Goal: Complete application form

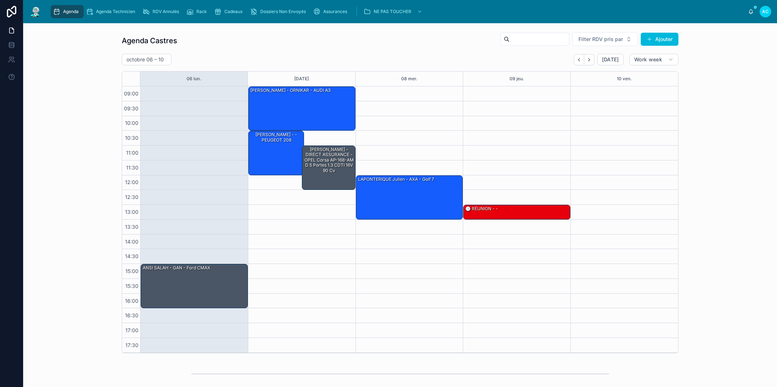
click at [110, 14] on span "Agenda Technicien" at bounding box center [115, 12] width 39 height 6
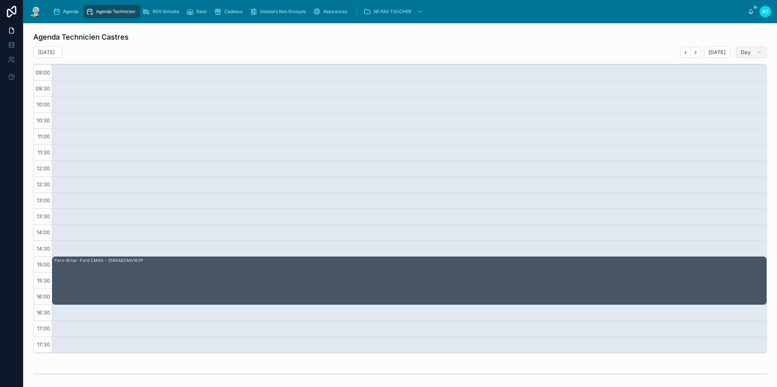
click at [744, 53] on span "Day" at bounding box center [746, 52] width 10 height 7
click at [723, 98] on span "Work week" at bounding box center [717, 96] width 26 height 7
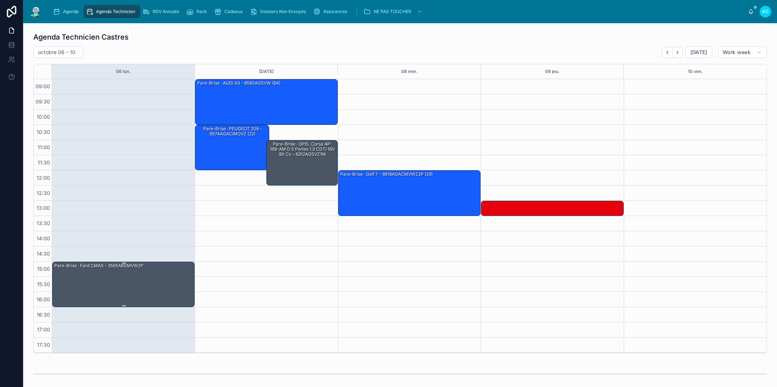
click at [166, 281] on div "Pare-Brise · Ford CMAX - 3565ABSMVW2P" at bounding box center [124, 284] width 140 height 44
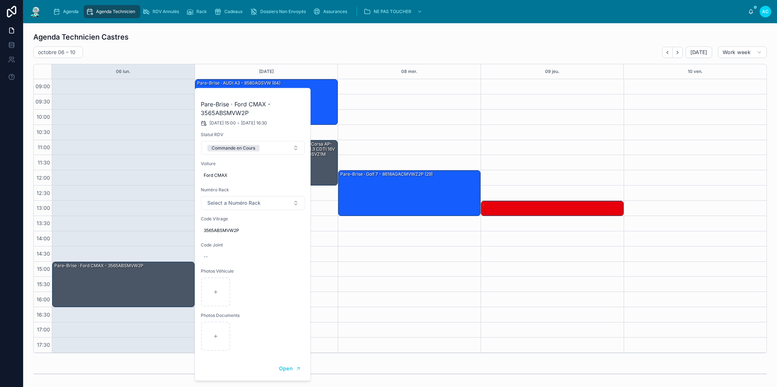
click at [276, 147] on button "Commande en Cours" at bounding box center [253, 148] width 104 height 14
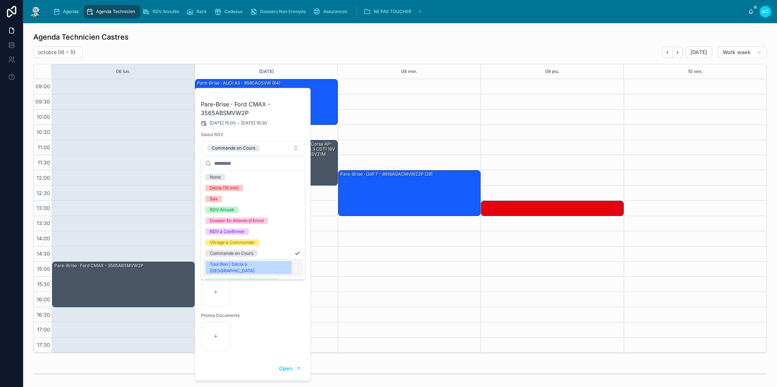
click at [251, 264] on div "Tout Bon | Décla à [GEOGRAPHIC_DATA]" at bounding box center [249, 267] width 78 height 13
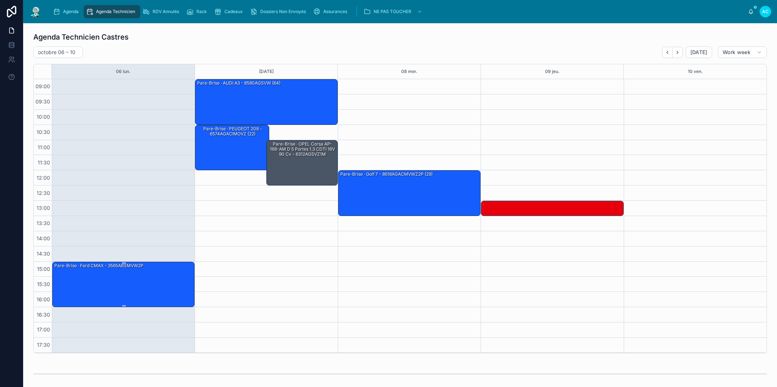
click at [169, 277] on div "Pare-Brise · Ford CMAX - 3565ABSMVW2P" at bounding box center [124, 284] width 140 height 44
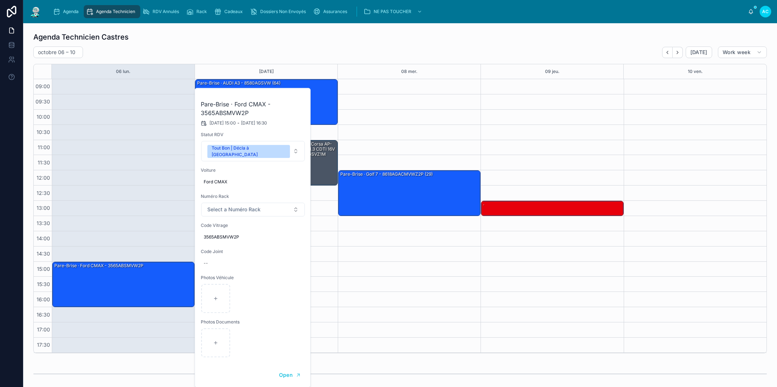
click at [259, 206] on span "Select a Numéro Rack" at bounding box center [233, 209] width 53 height 7
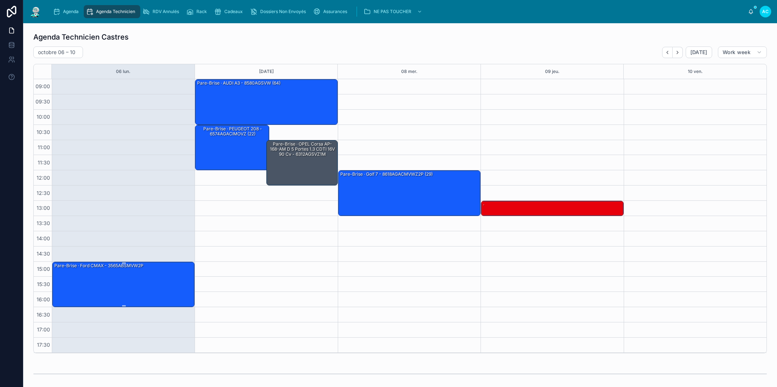
click at [160, 284] on div "Pare-Brise · Ford CMAX - 3565ABSMVW2P" at bounding box center [124, 284] width 140 height 44
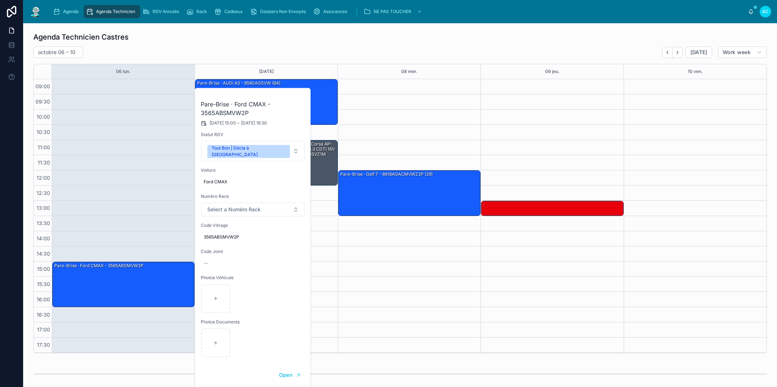
click at [247, 207] on button "Select a Numéro Rack" at bounding box center [253, 209] width 104 height 14
click at [234, 298] on div "30" at bounding box center [253, 299] width 101 height 11
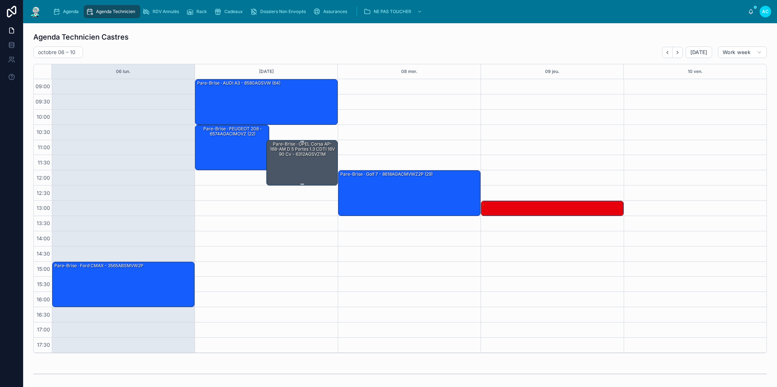
click at [292, 170] on div "Pare-Brise · OPEL Corsa AP-168-AM D 5 portes 1.3 CDTI 16V 90 cv - 6312AGSVZ1M" at bounding box center [302, 162] width 69 height 44
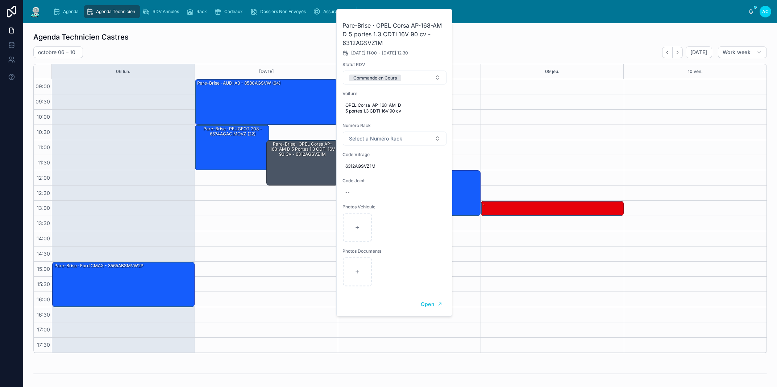
click at [414, 81] on button "Commande en Cours" at bounding box center [395, 78] width 104 height 14
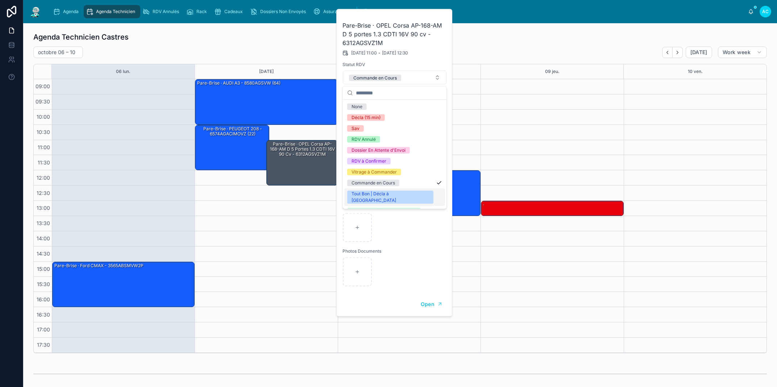
click at [385, 194] on div "Tout Bon | Décla à [GEOGRAPHIC_DATA]" at bounding box center [391, 196] width 78 height 13
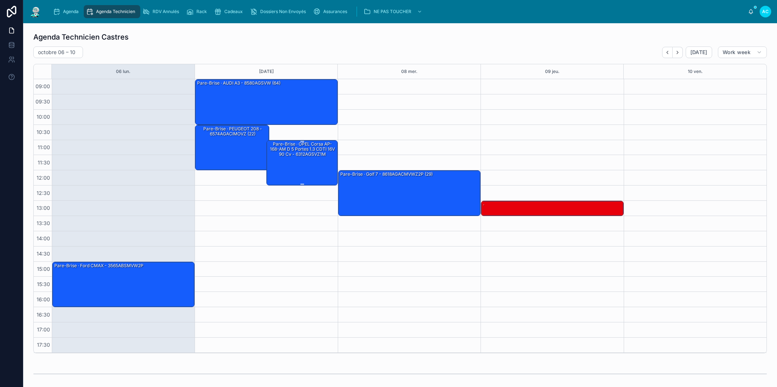
click at [309, 171] on div "Pare-Brise · OPEL Corsa AP-168-AM D 5 portes 1.3 CDTI 16V 90 cv - 6312AGSVZ1M" at bounding box center [302, 162] width 69 height 44
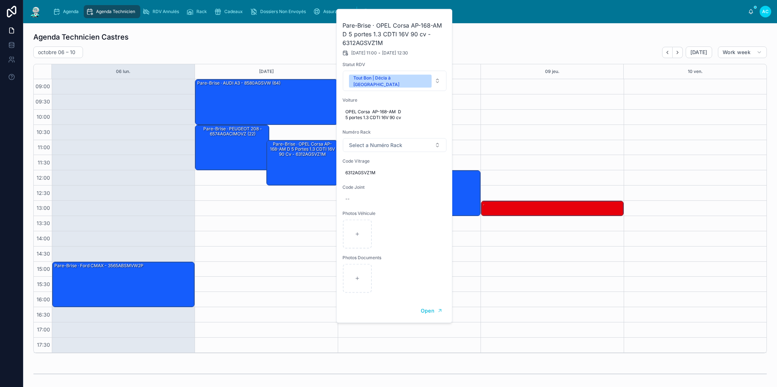
click at [393, 141] on span "Select a Numéro Rack" at bounding box center [375, 144] width 53 height 7
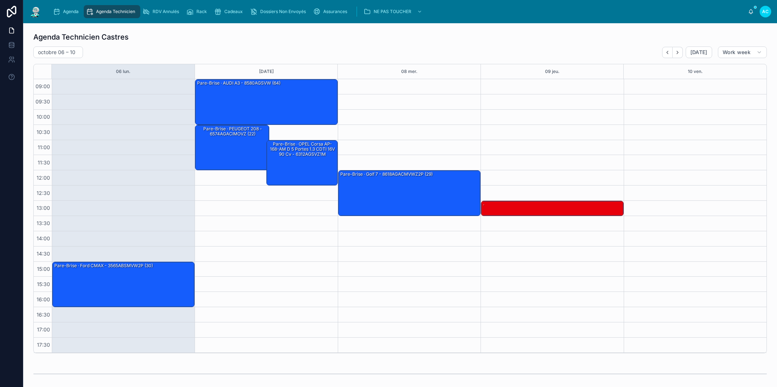
click at [371, 224] on div "12:00 – 13:30 Pare-Brise · Golf 7 - 8618AGACMVWZ2P (29)" at bounding box center [409, 215] width 143 height 273
click at [320, 181] on div "Pare-Brise · OPEL Corsa AP-168-AM D 5 portes 1.3 CDTI 16V 90 cv - 6312AGSVZ1M" at bounding box center [302, 162] width 69 height 44
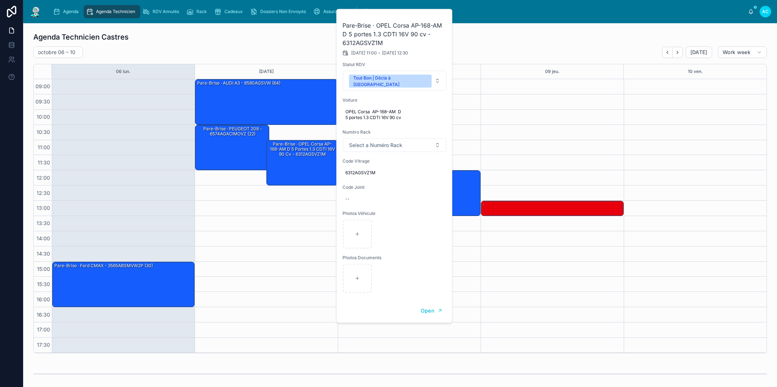
click at [400, 141] on span "Select a Numéro Rack" at bounding box center [375, 144] width 53 height 7
click at [372, 224] on div "33" at bounding box center [394, 226] width 101 height 11
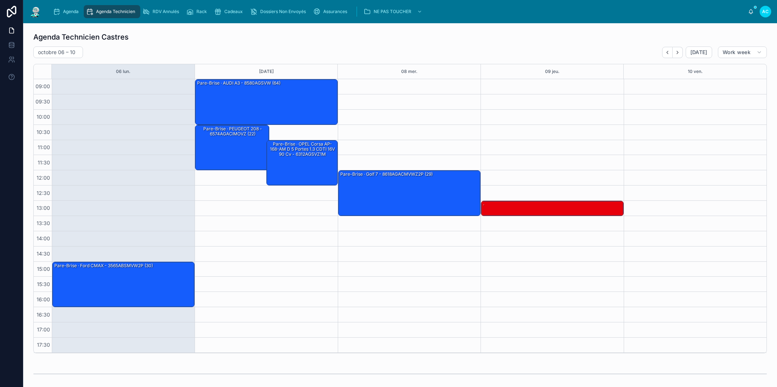
click at [665, 52] on icon "Back" at bounding box center [667, 52] width 5 height 5
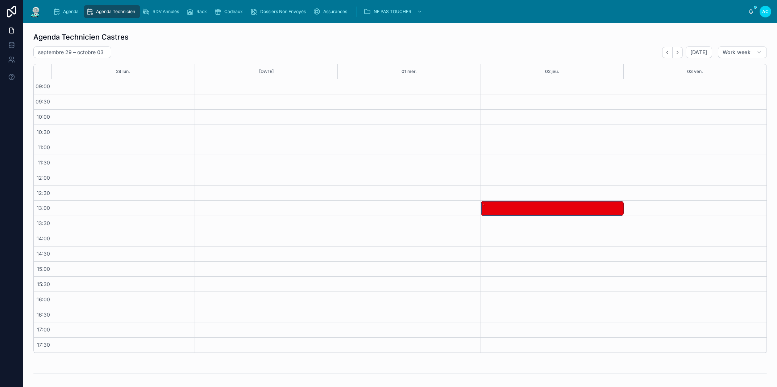
click at [675, 53] on icon "Next" at bounding box center [677, 52] width 5 height 5
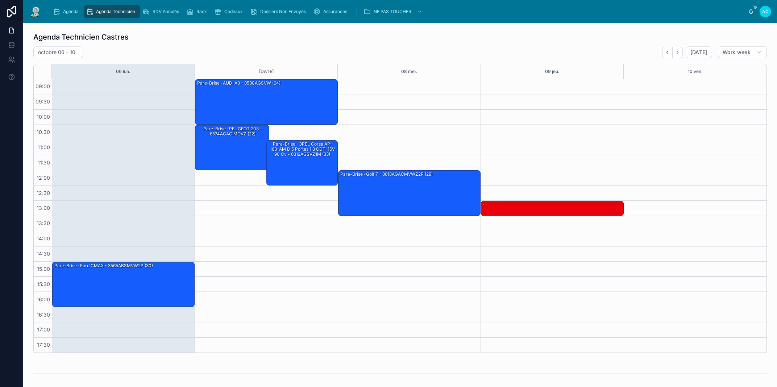
click at [65, 14] on div "Agenda" at bounding box center [67, 12] width 29 height 12
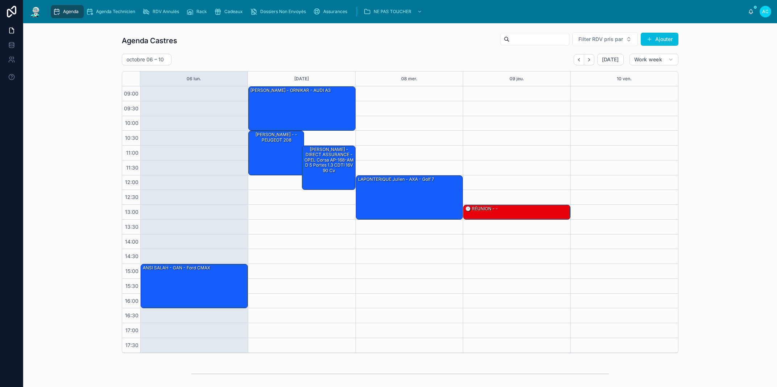
click at [235, 12] on span "Cadeaux" at bounding box center [233, 12] width 18 height 6
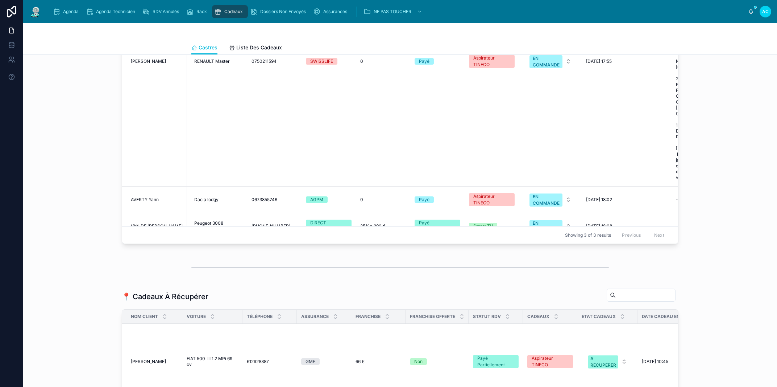
scroll to position [2, 0]
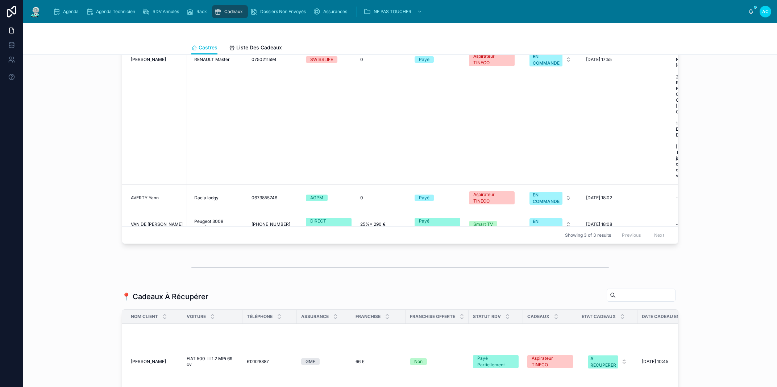
click at [341, 218] on div "DIRECT ASSURANCE" at bounding box center [328, 224] width 37 height 13
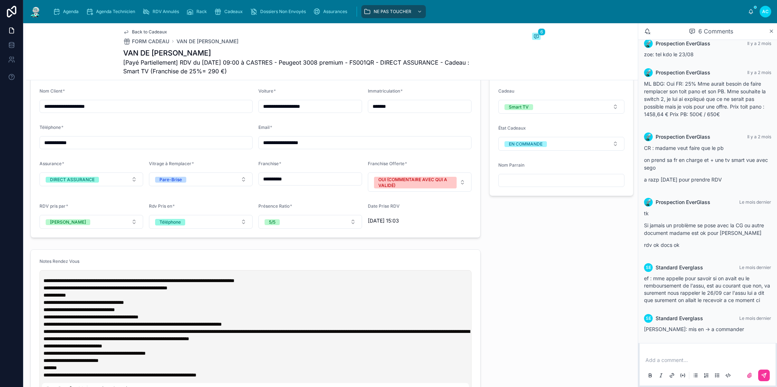
scroll to position [495, 0]
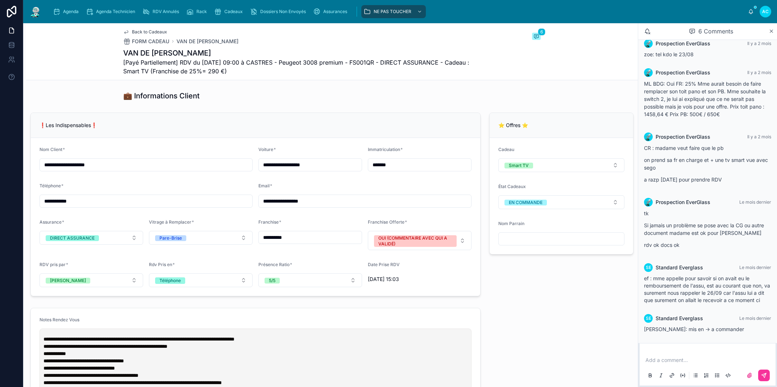
click at [652, 359] on p at bounding box center [709, 359] width 127 height 7
drag, startPoint x: 663, startPoint y: 358, endPoint x: 665, endPoint y: 386, distance: 28.4
click at [664, 358] on span "**********" at bounding box center [660, 359] width 28 height 5
click at [703, 361] on p "**********" at bounding box center [709, 359] width 127 height 7
drag, startPoint x: 708, startPoint y: 360, endPoint x: 580, endPoint y: 369, distance: 128.0
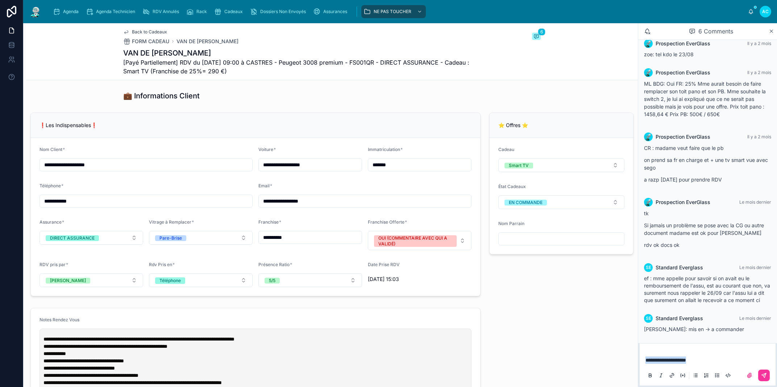
click at [640, 369] on div "**********" at bounding box center [708, 367] width 136 height 36
click at [646, 360] on span "**********" at bounding box center [681, 359] width 70 height 5
click at [765, 375] on icon at bounding box center [764, 375] width 6 height 6
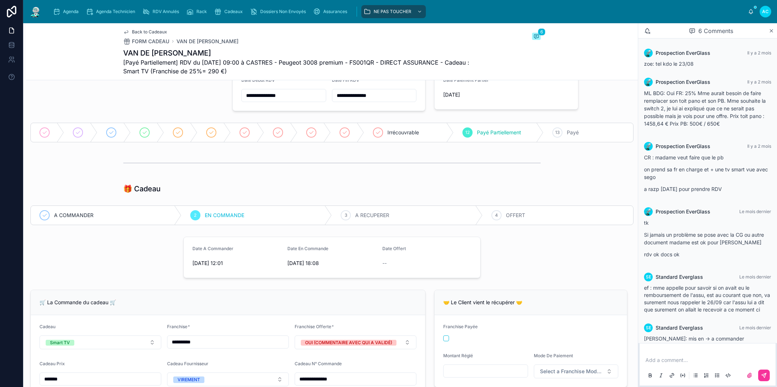
scroll to position [41, 0]
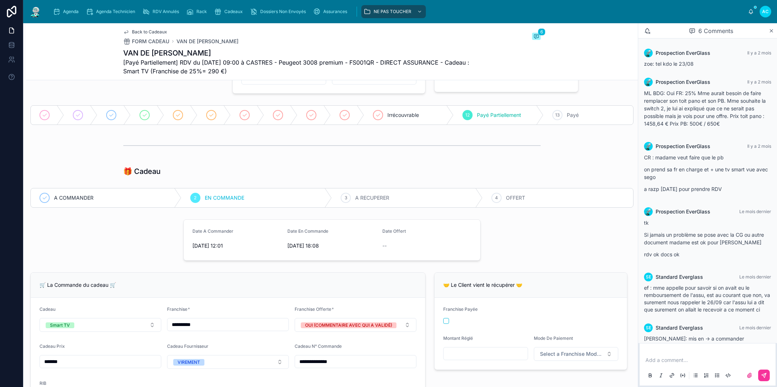
click at [388, 198] on div "3 A RECUPERER" at bounding box center [407, 197] width 151 height 19
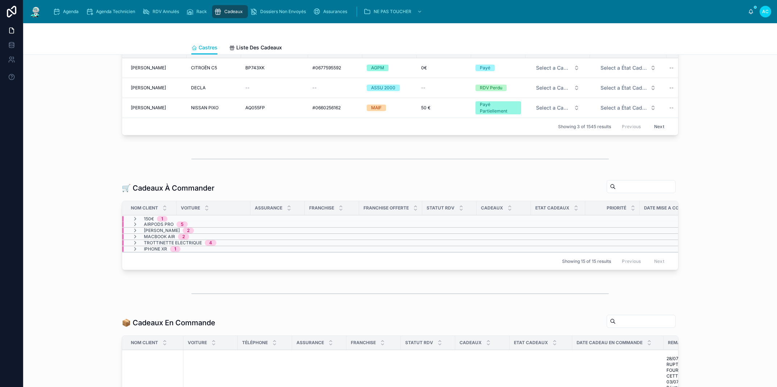
click at [77, 13] on span "Agenda" at bounding box center [71, 12] width 16 height 6
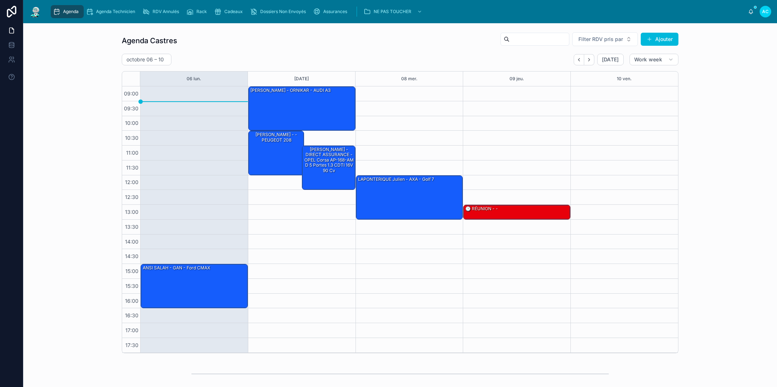
click at [285, 40] on div "Agenda Castres Filter RDV pris par Ajouter" at bounding box center [400, 40] width 557 height 17
click at [255, 50] on div "Agenda Castres Filter RDV pris par Ajouter octobre 06 – 10 Today Work week 06 l…" at bounding box center [400, 192] width 557 height 321
click at [226, 284] on div "ANSI SALAH - GAN - Ford CMAX" at bounding box center [194, 285] width 105 height 43
click at [284, 103] on div "[PERSON_NAME] - ORNIKAR - AUDI A3" at bounding box center [302, 108] width 105 height 43
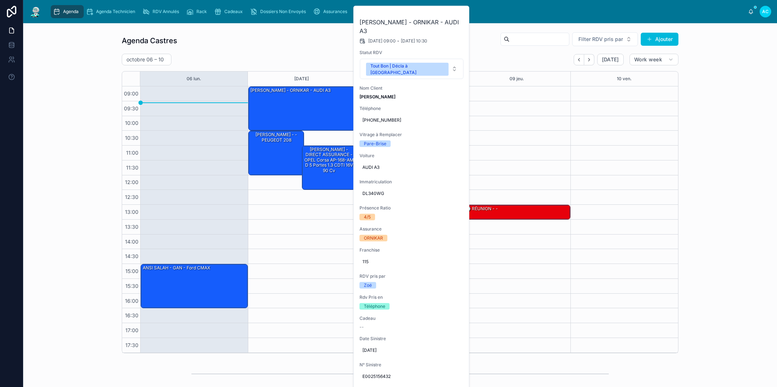
click at [0, 0] on icon at bounding box center [0, 0] width 0 height 0
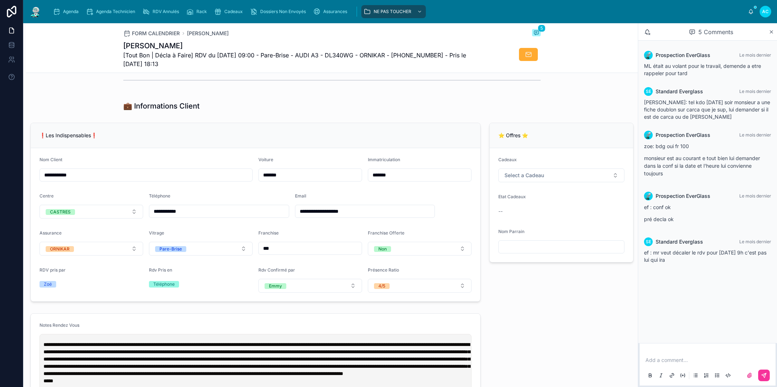
scroll to position [206, 0]
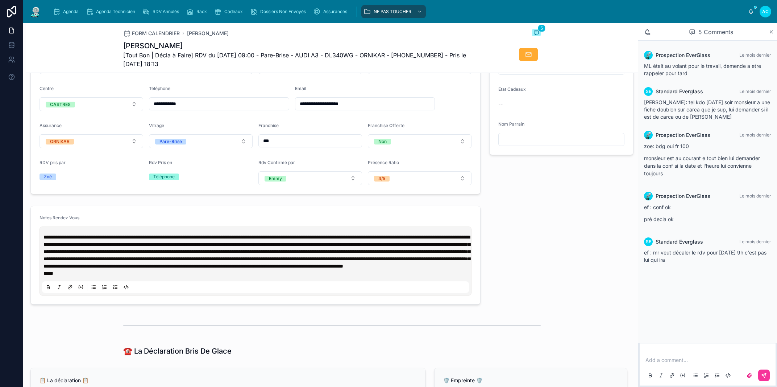
click at [44, 244] on span at bounding box center [257, 251] width 427 height 34
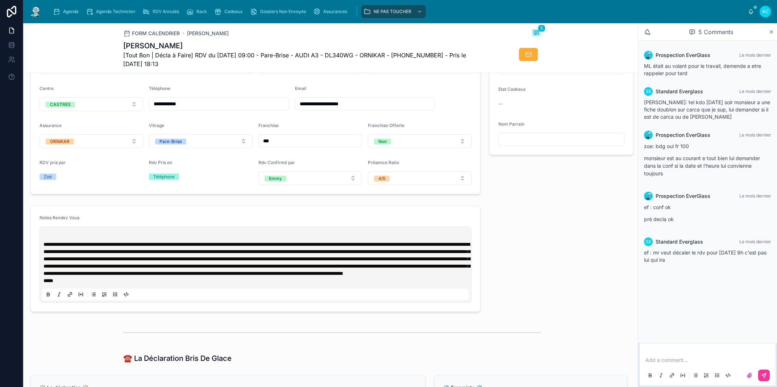
click at [50, 240] on p at bounding box center [257, 236] width 427 height 7
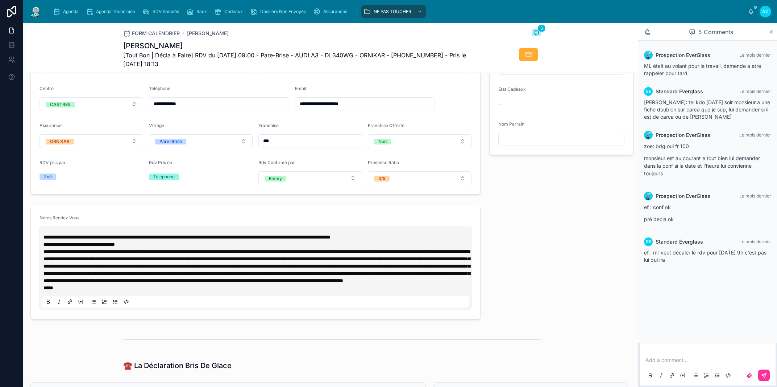
click at [72, 12] on span "Agenda" at bounding box center [71, 12] width 16 height 6
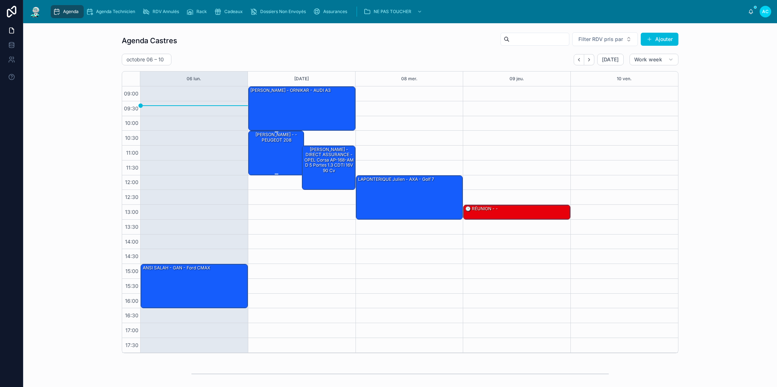
click at [256, 168] on div "[PERSON_NAME] - - PEUGEOT 208" at bounding box center [277, 152] width 54 height 43
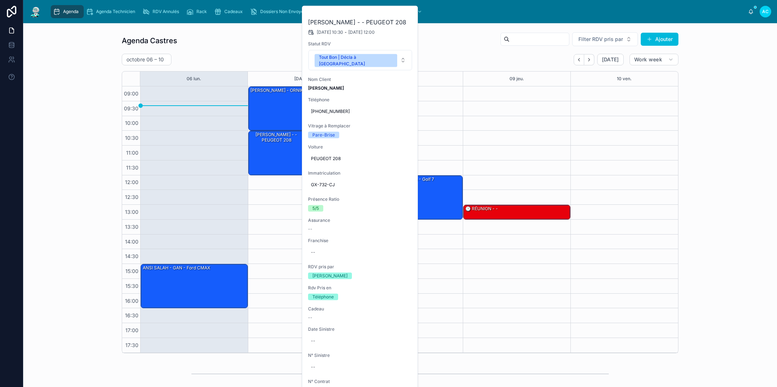
click at [0, 0] on icon at bounding box center [0, 0] width 0 height 0
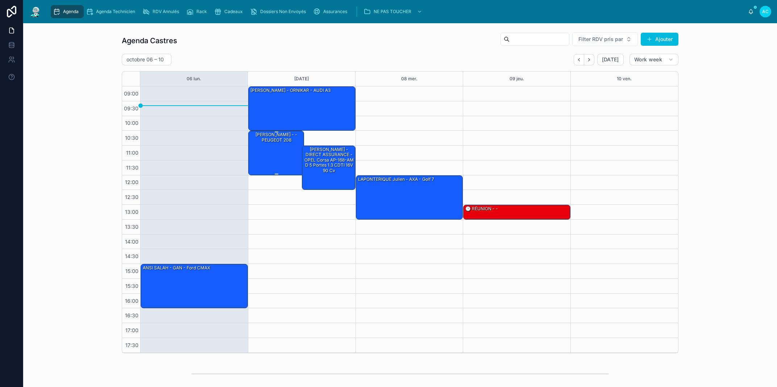
click at [266, 148] on div "[PERSON_NAME] - - PEUGEOT 208" at bounding box center [277, 152] width 54 height 43
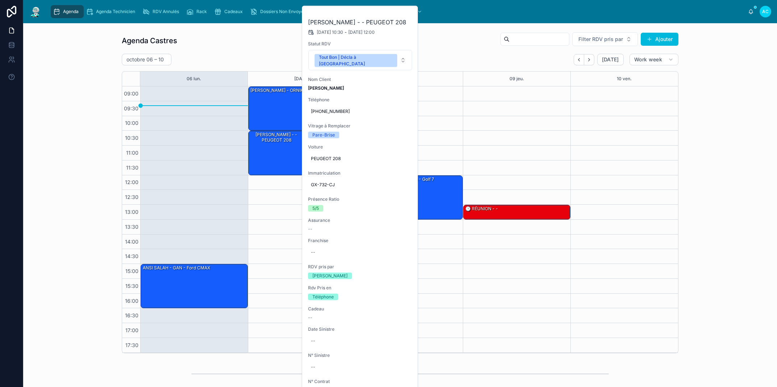
click at [0, 0] on button at bounding box center [0, 0] width 0 height 0
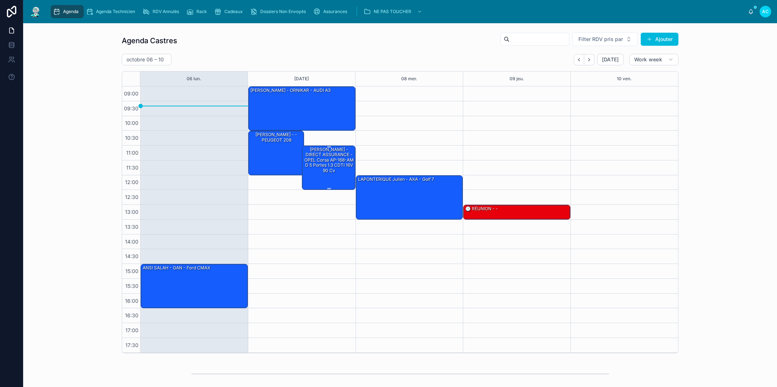
click at [316, 173] on div "[PERSON_NAME] - DIRECT ASSURANCE - OPEL Corsa AP-168-AM D 5 portes 1.3 CDTI 16V…" at bounding box center [328, 160] width 51 height 28
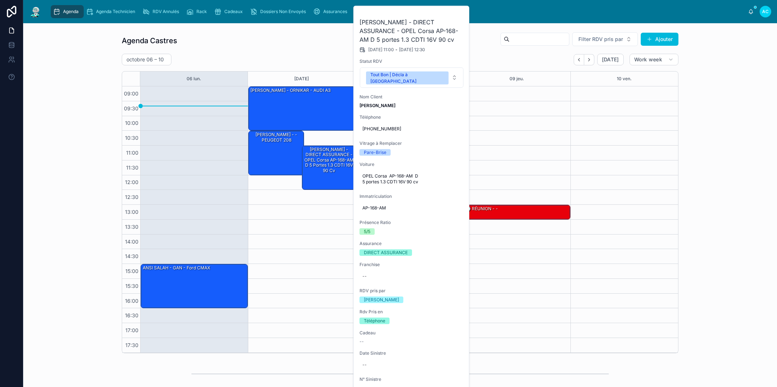
click at [483, 5] on div "Agenda Agenda Technicien RDV Annulés Rack Cadeaux Dossiers Non Envoyés Assuranc…" at bounding box center [398, 12] width 700 height 16
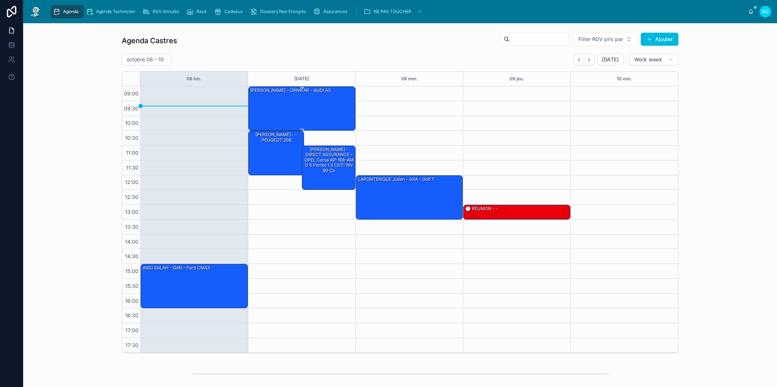
click at [317, 112] on div "[PERSON_NAME] - ORNIKAR - AUDI A3" at bounding box center [302, 108] width 105 height 43
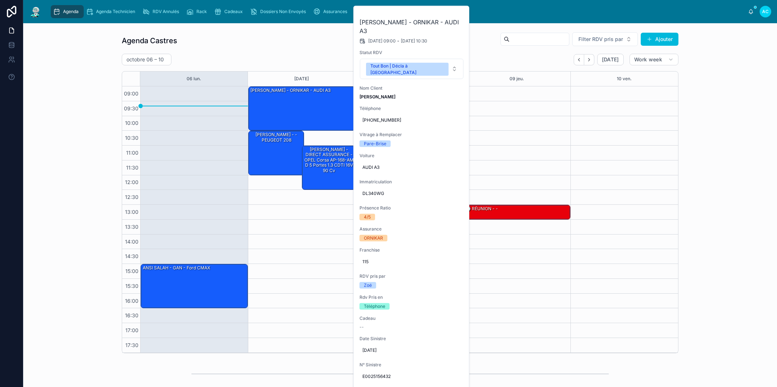
click at [685, 134] on div "Agenda Castres Filter RDV pris par Ajouter octobre 06 – 10 Today Work week 06 l…" at bounding box center [400, 192] width 743 height 327
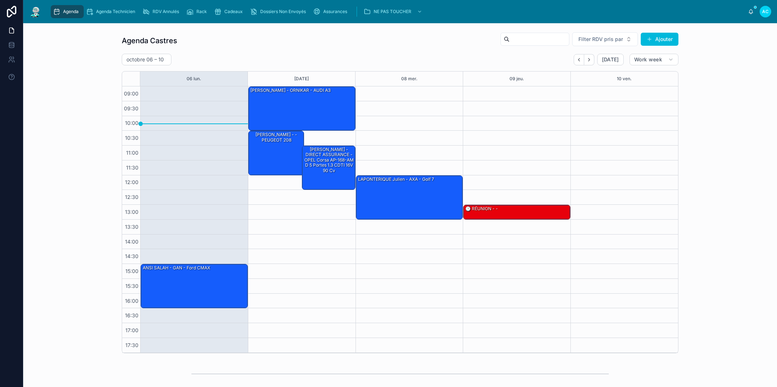
click at [524, 230] on div "13:00 – 13:30 🕒 RÉUNION - -" at bounding box center [517, 219] width 108 height 266
drag, startPoint x: 0, startPoint y: 0, endPoint x: 114, endPoint y: 15, distance: 115.2
click at [106, 13] on span "Agenda Technicien" at bounding box center [115, 12] width 39 height 6
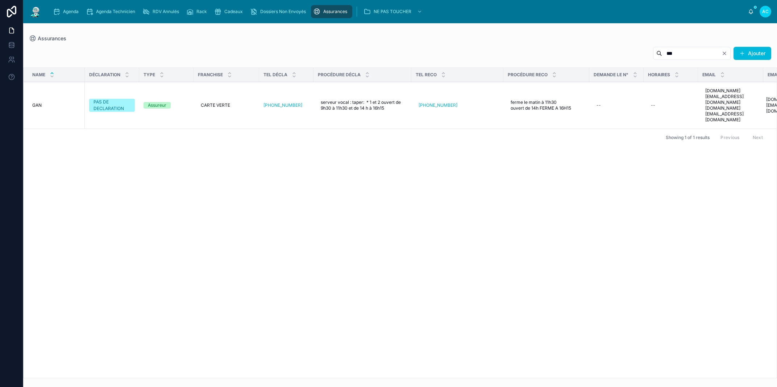
type input "***"
